Goal: Entertainment & Leisure: Consume media (video, audio)

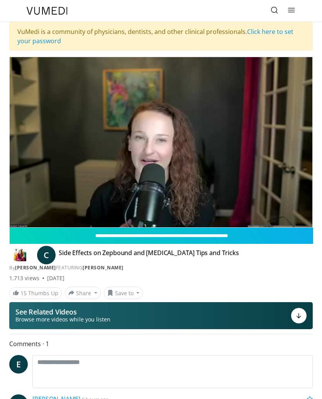
click at [303, 315] on div at bounding box center [298, 315] width 15 height 15
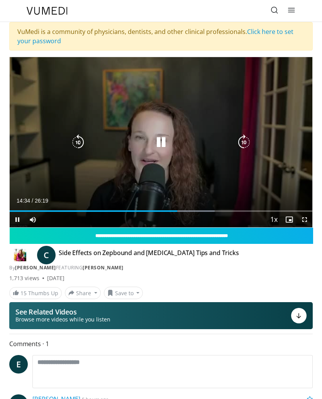
click at [163, 146] on icon "Video Player" at bounding box center [160, 142] width 15 height 15
